Goal: Obtain resource: Obtain resource

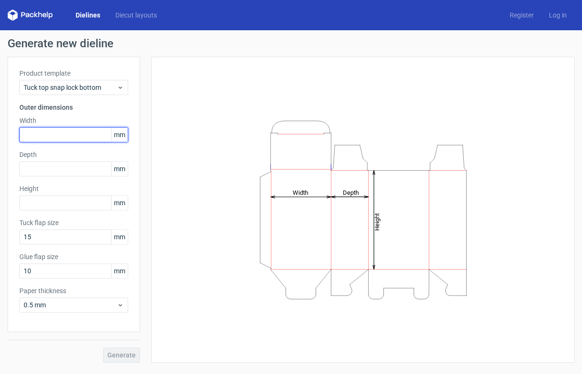
click at [33, 130] on input "text" at bounding box center [73, 134] width 109 height 15
type input "36"
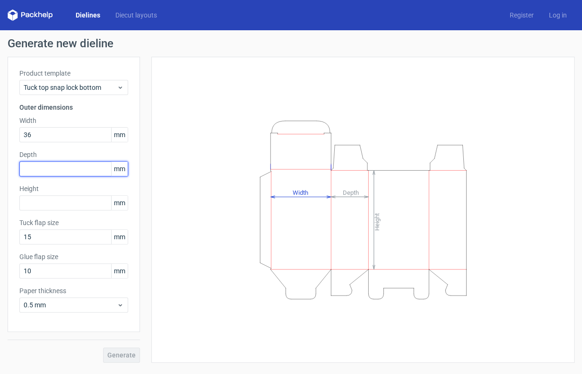
click at [58, 170] on input "text" at bounding box center [73, 168] width 109 height 15
type input "36"
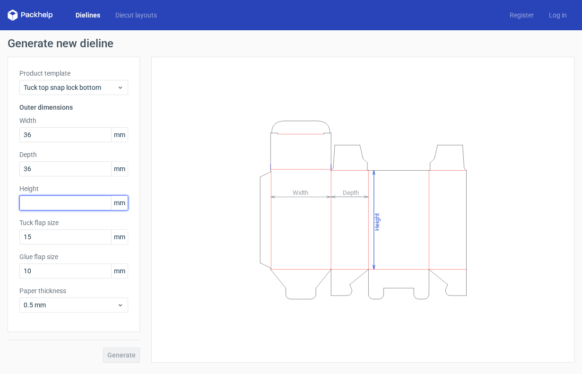
click at [56, 200] on input "text" at bounding box center [73, 202] width 109 height 15
type input "85"
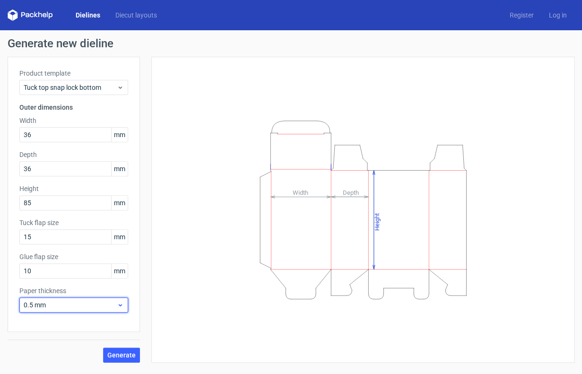
click at [95, 310] on div "0.5 mm" at bounding box center [73, 304] width 109 height 15
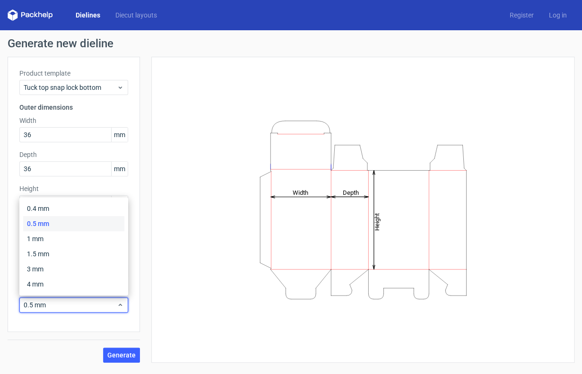
click at [144, 214] on div "Height Depth Width" at bounding box center [357, 210] width 434 height 306
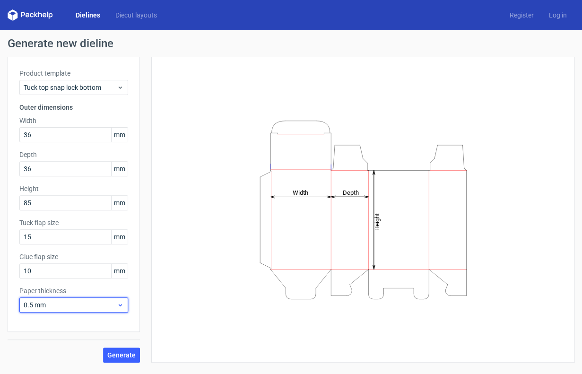
click at [60, 308] on span "0.5 mm" at bounding box center [70, 304] width 93 height 9
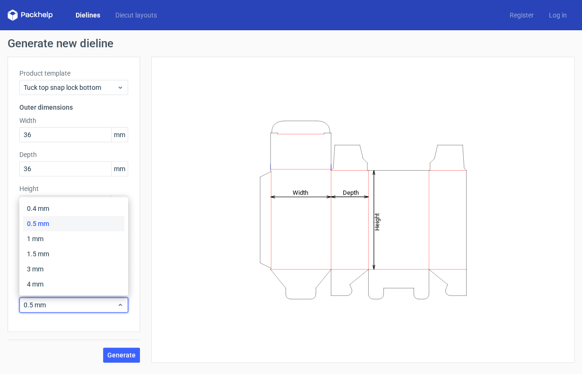
click at [134, 172] on div "Product template Tuck top snap lock bottom Outer dimensions Width 36 mm Depth 3…" at bounding box center [74, 194] width 132 height 275
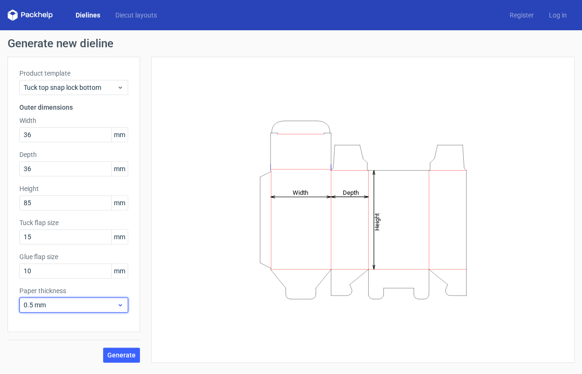
click at [124, 304] on div "0.5 mm" at bounding box center [73, 304] width 109 height 15
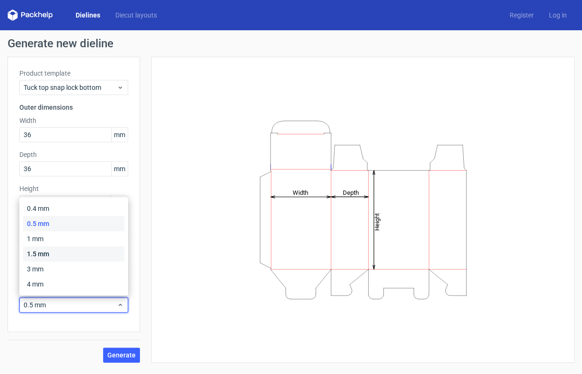
click at [110, 258] on div "1.5 mm" at bounding box center [73, 253] width 101 height 15
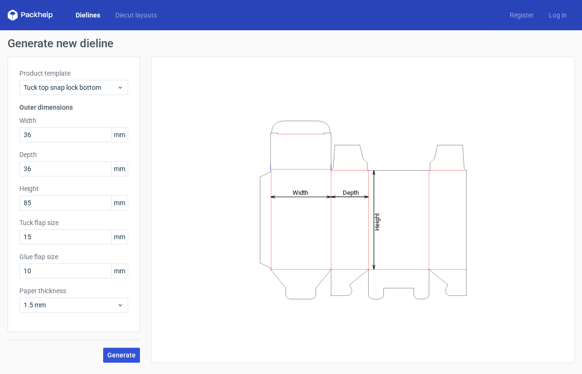
click at [124, 351] on button "Generate" at bounding box center [121, 354] width 37 height 15
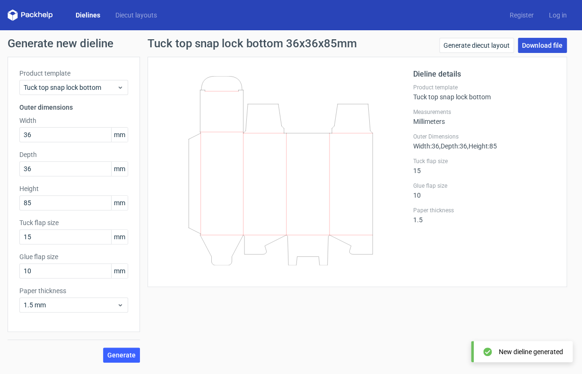
click at [548, 52] on link "Download file" at bounding box center [541, 45] width 49 height 15
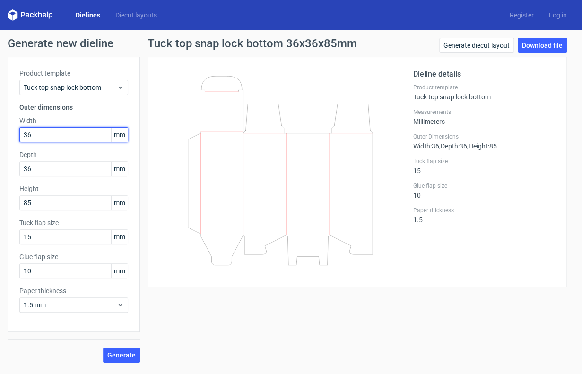
click at [59, 137] on input "36" at bounding box center [73, 134] width 109 height 15
type input "38"
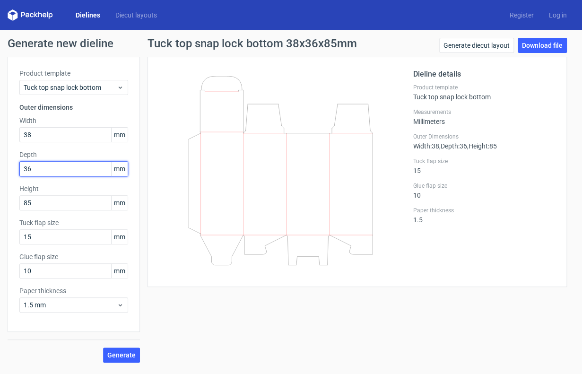
click at [52, 166] on input "36" at bounding box center [73, 168] width 109 height 15
type input "368"
click at [125, 356] on span "Generate" at bounding box center [121, 355] width 28 height 7
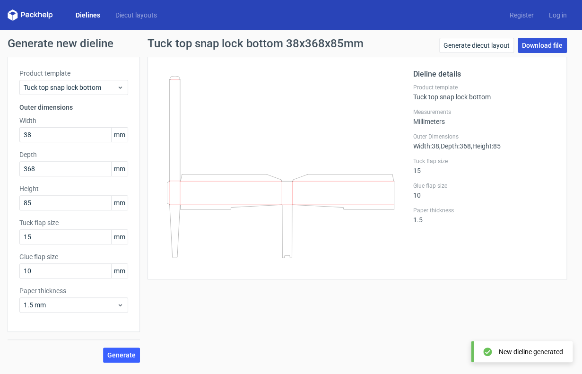
click at [542, 46] on link "Download file" at bounding box center [541, 45] width 49 height 15
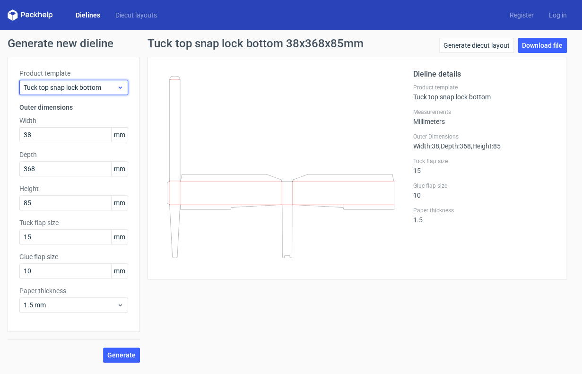
click at [96, 95] on div "Tuck top snap lock bottom" at bounding box center [73, 87] width 109 height 15
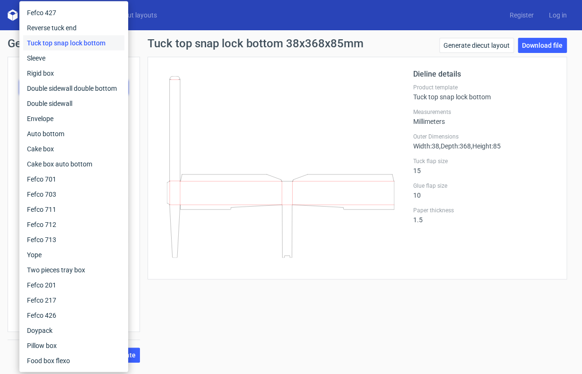
click at [198, 109] on icon at bounding box center [280, 166] width 227 height 181
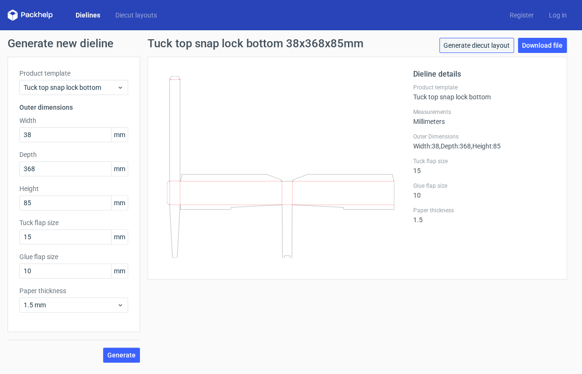
click at [478, 42] on link "Generate diecut layout" at bounding box center [476, 45] width 75 height 15
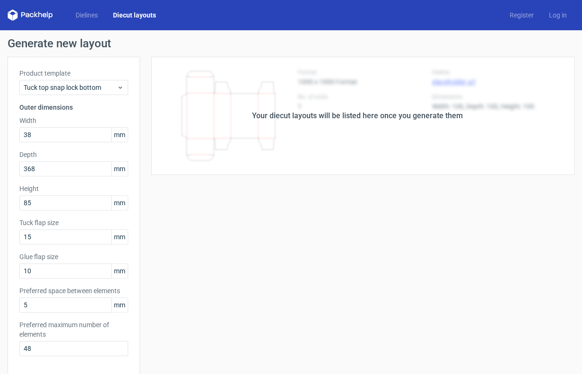
click at [259, 111] on div "Your diecut layouts will be listed here once you generate them" at bounding box center [357, 115] width 211 height 11
click at [105, 82] on div "Tuck top snap lock bottom" at bounding box center [73, 87] width 109 height 15
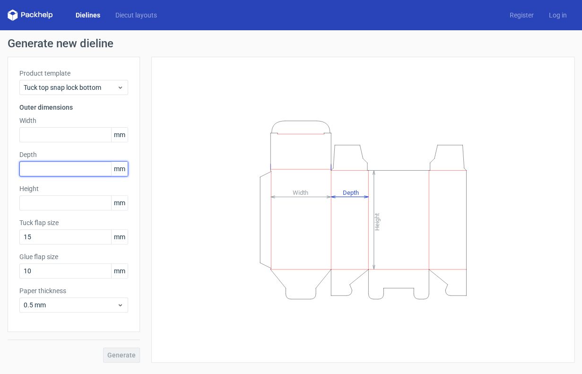
click at [62, 172] on input "text" at bounding box center [73, 168] width 109 height 15
type input "38"
click at [68, 144] on div "Product template Tuck top snap lock bottom Outer dimensions Width mm Depth 38 m…" at bounding box center [74, 194] width 132 height 275
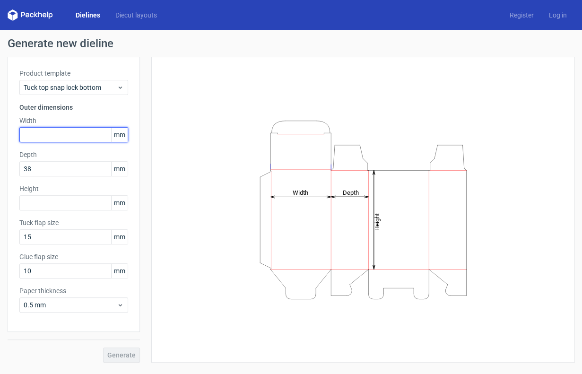
click at [63, 128] on input "text" at bounding box center [73, 134] width 109 height 15
type input "38"
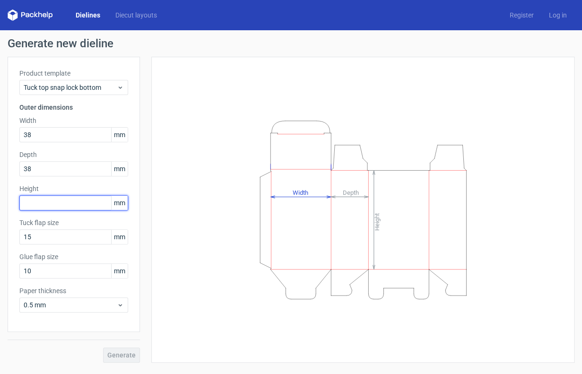
click at [60, 197] on input "text" at bounding box center [73, 202] width 109 height 15
type input "85"
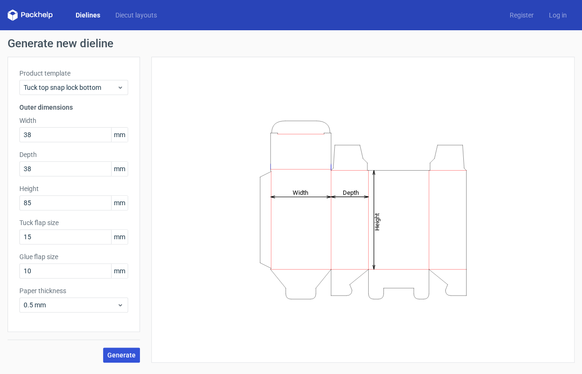
click at [120, 359] on button "Generate" at bounding box center [121, 354] width 37 height 15
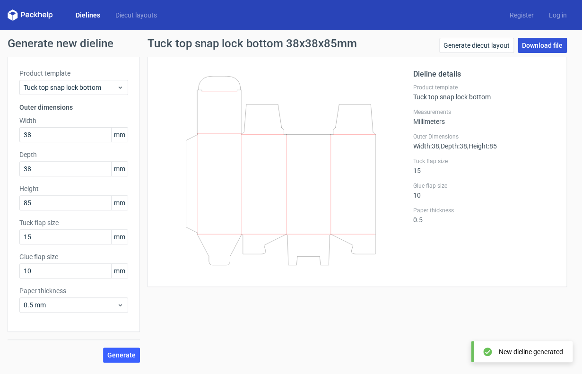
click at [531, 49] on link "Download file" at bounding box center [541, 45] width 49 height 15
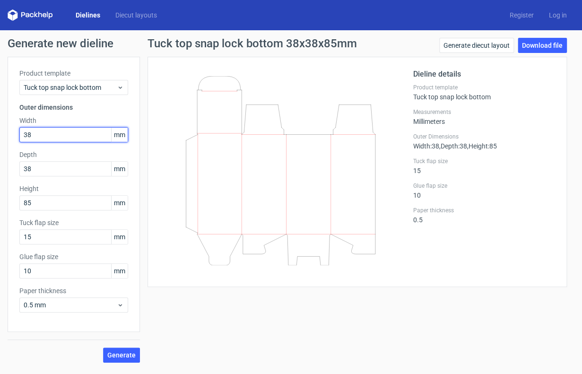
click at [50, 136] on input "38" at bounding box center [73, 134] width 109 height 15
type input "3"
type input "40"
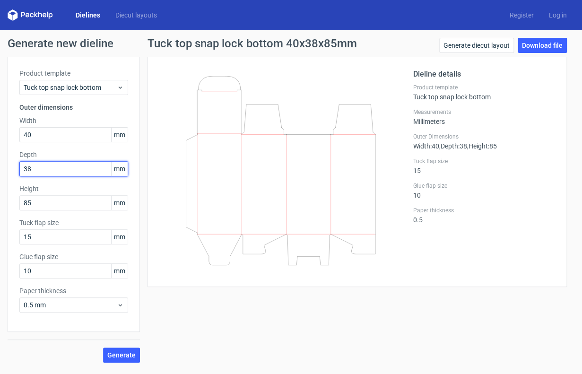
click at [59, 165] on input "38" at bounding box center [73, 168] width 109 height 15
type input "3"
type input "40"
click at [139, 360] on button "Generate" at bounding box center [121, 354] width 37 height 15
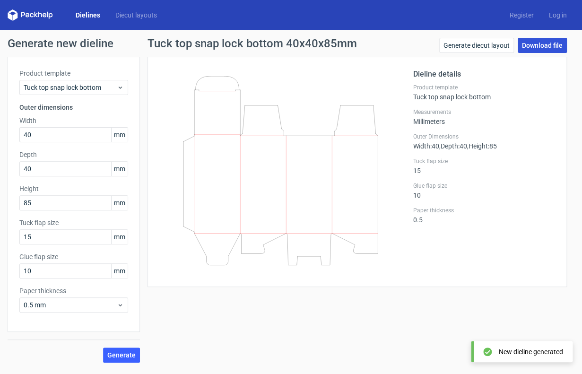
click at [550, 46] on link "Download file" at bounding box center [541, 45] width 49 height 15
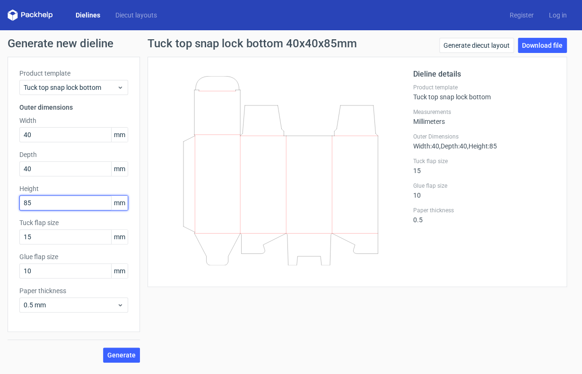
click at [51, 206] on input "85" at bounding box center [73, 202] width 109 height 15
type input "8"
type input "90"
click at [135, 357] on span "Generate" at bounding box center [121, 355] width 28 height 7
click at [543, 43] on link "Download file" at bounding box center [541, 45] width 49 height 15
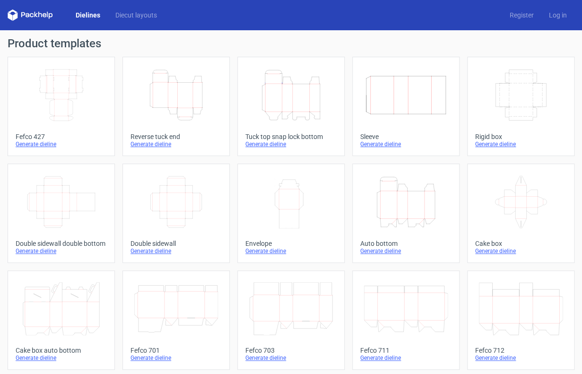
click at [194, 100] on icon "Height Depth Width" at bounding box center [176, 95] width 84 height 53
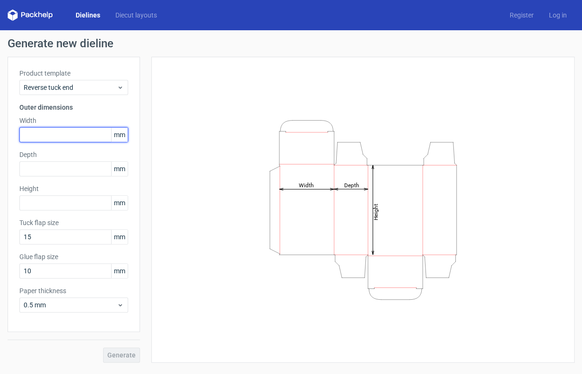
click at [83, 142] on input "text" at bounding box center [73, 134] width 109 height 15
type input "40"
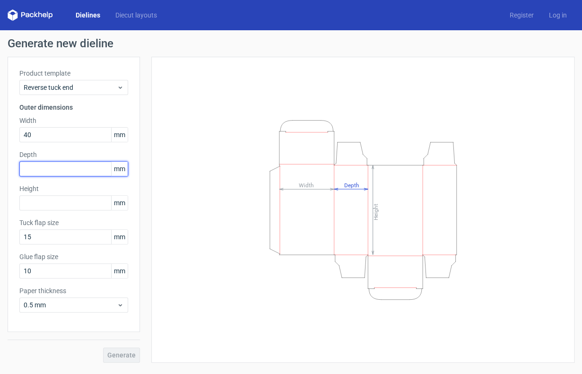
click at [93, 172] on input "text" at bounding box center [73, 168] width 109 height 15
type input "40"
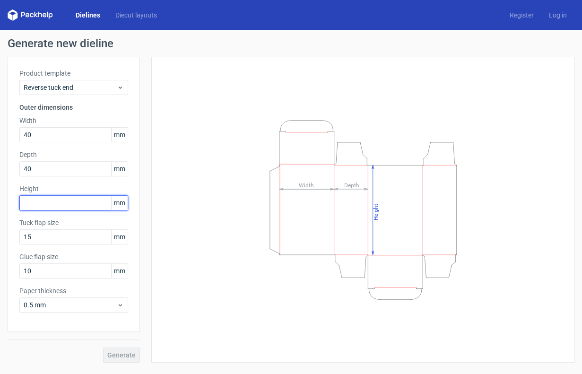
click at [67, 205] on input "text" at bounding box center [73, 202] width 109 height 15
type input "90"
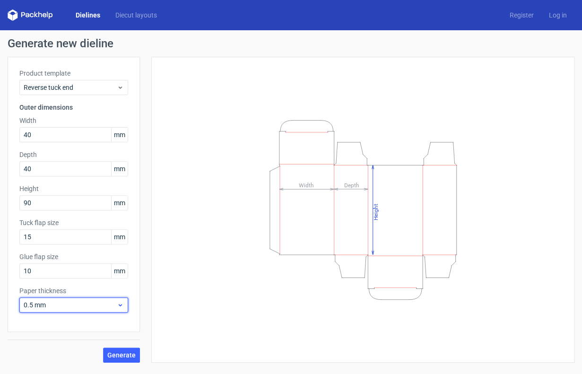
click at [110, 303] on span "0.5 mm" at bounding box center [70, 304] width 93 height 9
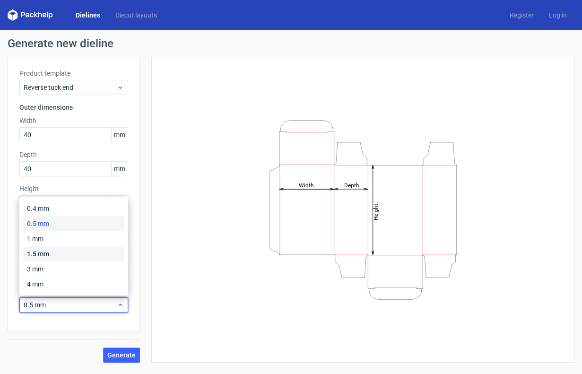
click at [87, 254] on div "1.5 mm" at bounding box center [73, 253] width 101 height 15
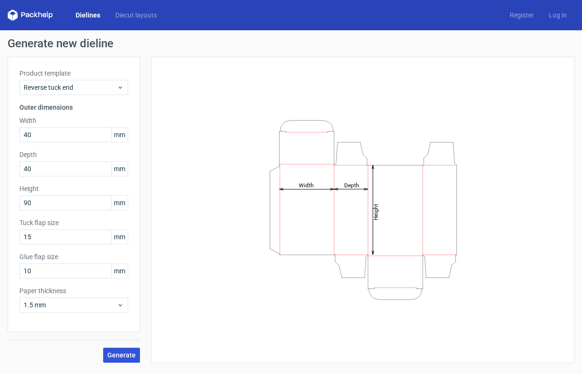
click at [124, 358] on span "Generate" at bounding box center [121, 355] width 28 height 7
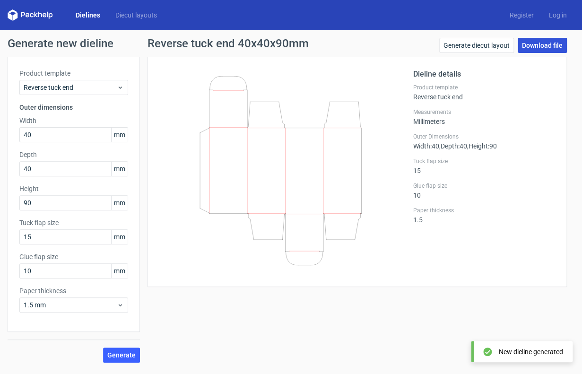
click at [533, 43] on link "Download file" at bounding box center [541, 45] width 49 height 15
